Goal: Obtain resource: Obtain resource

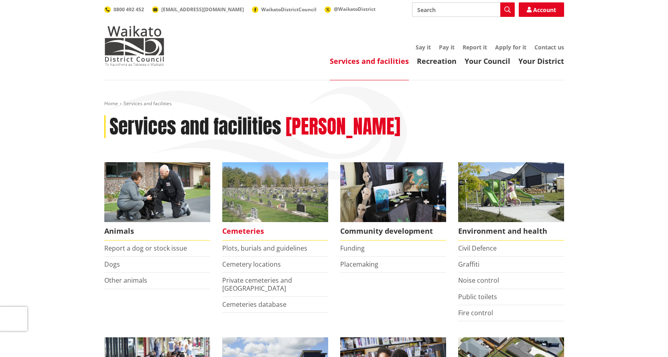
click at [251, 229] on span "Cemeteries" at bounding box center [275, 231] width 106 height 18
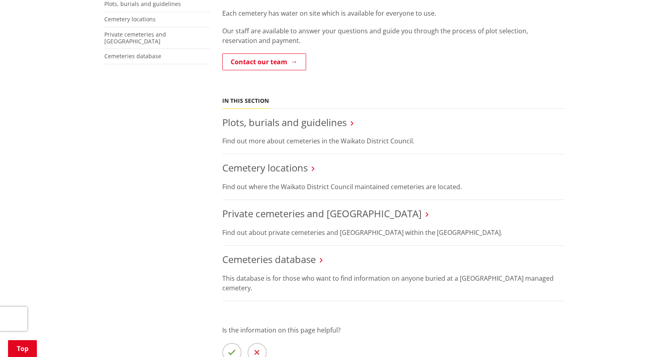
scroll to position [160, 0]
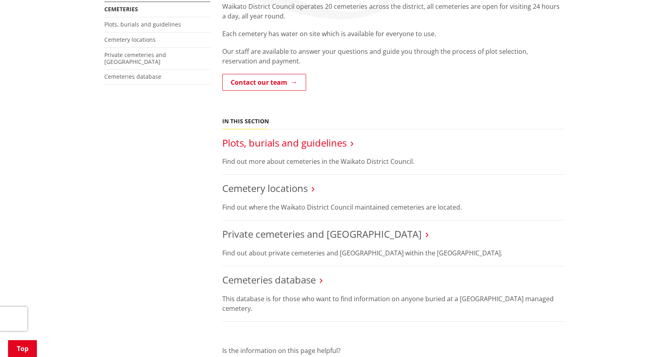
click at [279, 142] on link "Plots, burials and guidelines" at bounding box center [284, 142] width 124 height 13
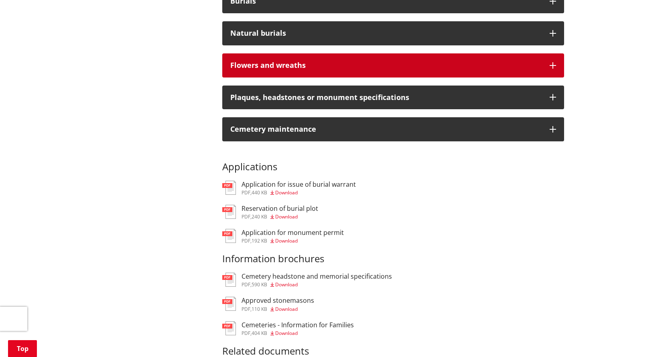
scroll to position [361, 0]
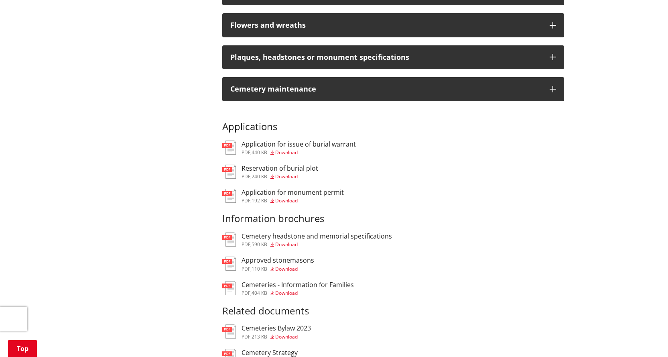
click at [284, 176] on span "Download" at bounding box center [286, 176] width 22 height 7
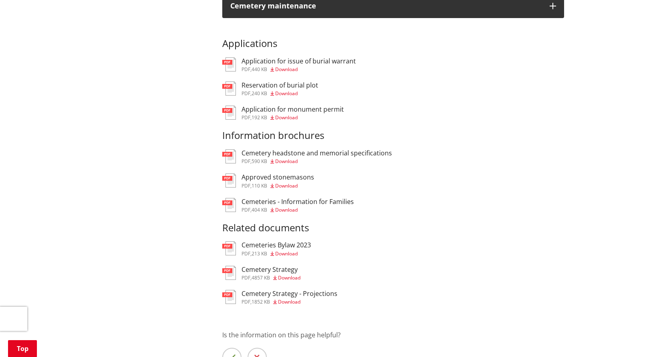
scroll to position [441, 0]
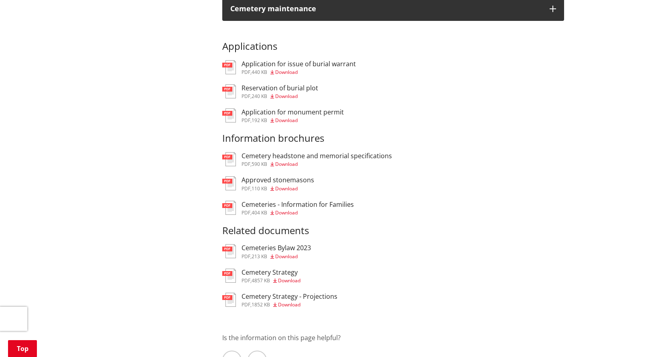
click at [279, 179] on h3 "Approved stonemasons" at bounding box center [277, 180] width 73 height 8
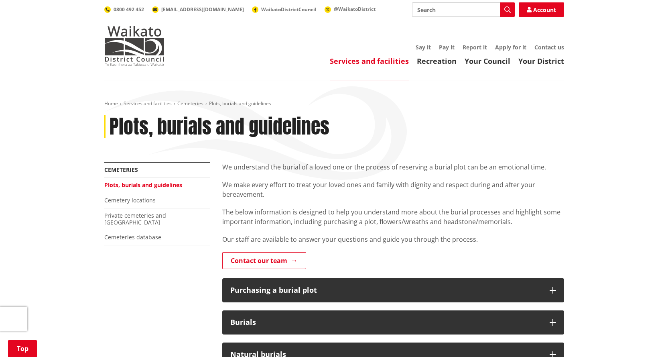
scroll to position [441, 0]
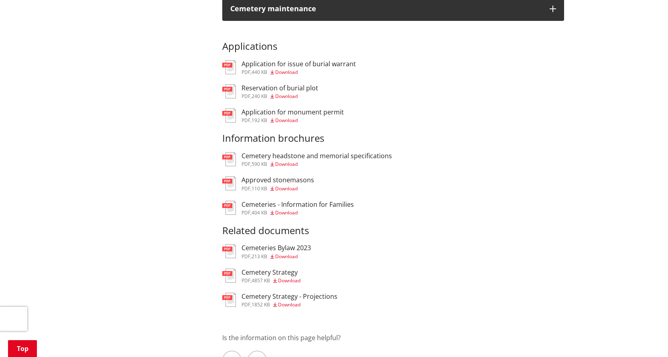
click at [250, 201] on h3 "Cemeteries - Information for Families" at bounding box center [297, 205] width 112 height 8
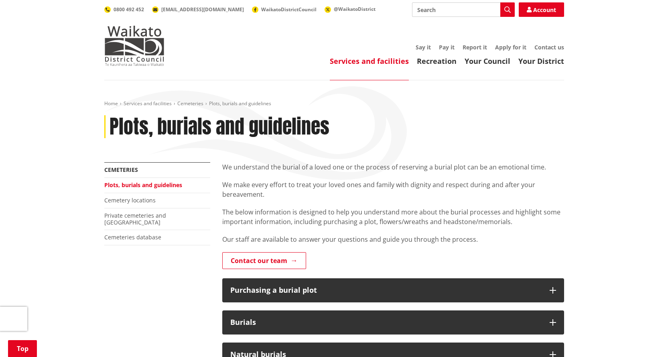
scroll to position [441, 0]
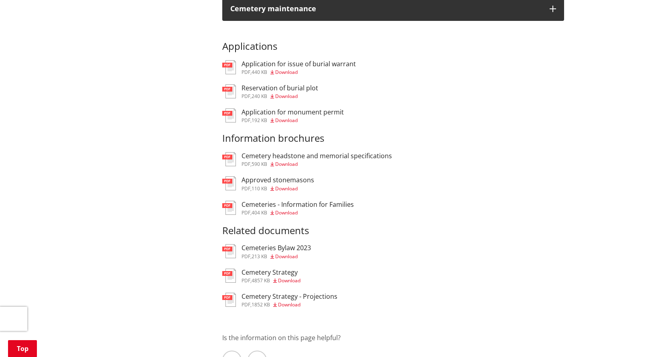
click at [280, 65] on h3 "Application for issue of burial warrant" at bounding box center [298, 64] width 114 height 8
